Goal: Check status: Check status

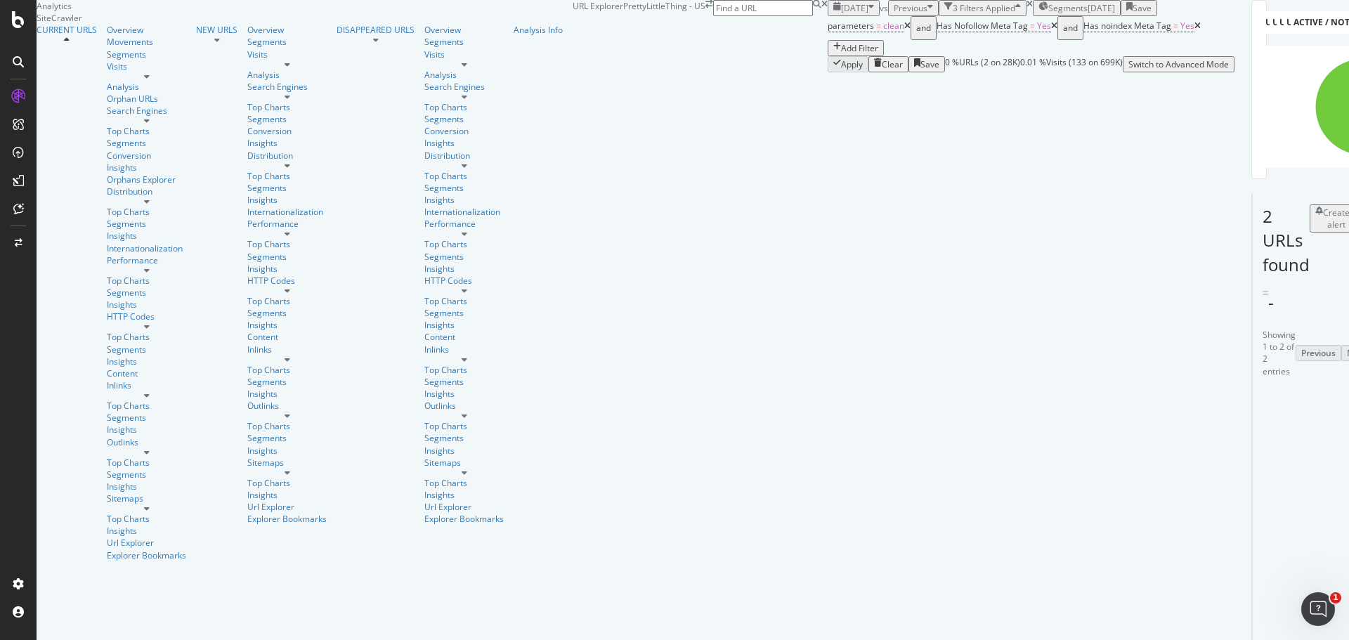
scroll to position [19, 0]
